Goal: Task Accomplishment & Management: Use online tool/utility

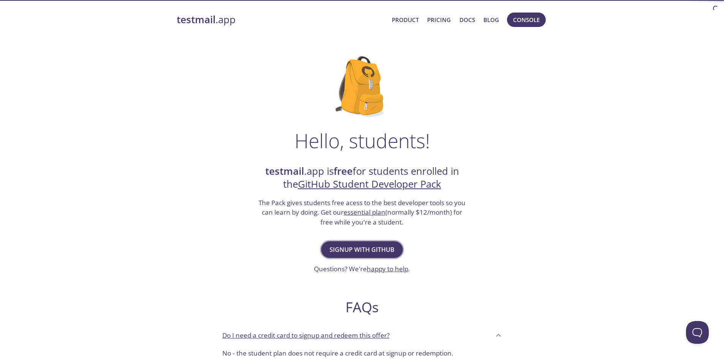
click at [358, 244] on span "Signup with GitHub" at bounding box center [361, 249] width 65 height 11
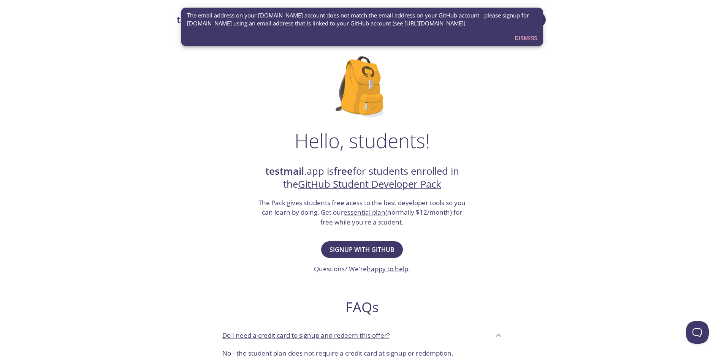
drag, startPoint x: 394, startPoint y: 24, endPoint x: 485, endPoint y: 25, distance: 91.6
click at [485, 25] on span "The email address on your [DOMAIN_NAME] account does not match the email addres…" at bounding box center [362, 19] width 350 height 16
click at [337, 245] on span "Signup with GitHub" at bounding box center [361, 249] width 65 height 11
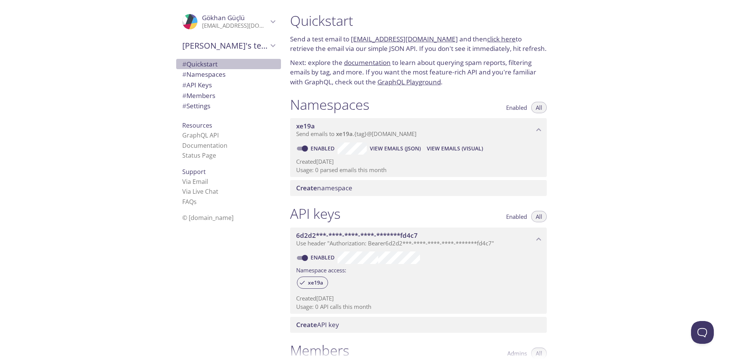
drag, startPoint x: 219, startPoint y: 61, endPoint x: 190, endPoint y: 67, distance: 29.5
click at [190, 67] on span "# Quickstart" at bounding box center [199, 64] width 35 height 9
drag, startPoint x: 397, startPoint y: 144, endPoint x: 390, endPoint y: 145, distance: 6.5
click at [390, 145] on span "View Emails (JSON)" at bounding box center [395, 148] width 51 height 9
click at [213, 72] on span "# Namespaces" at bounding box center [203, 74] width 43 height 9
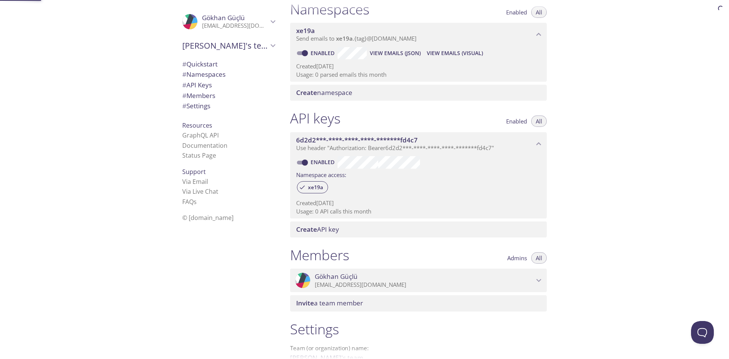
scroll to position [96, 0]
